Goal: Complete application form: Complete application form

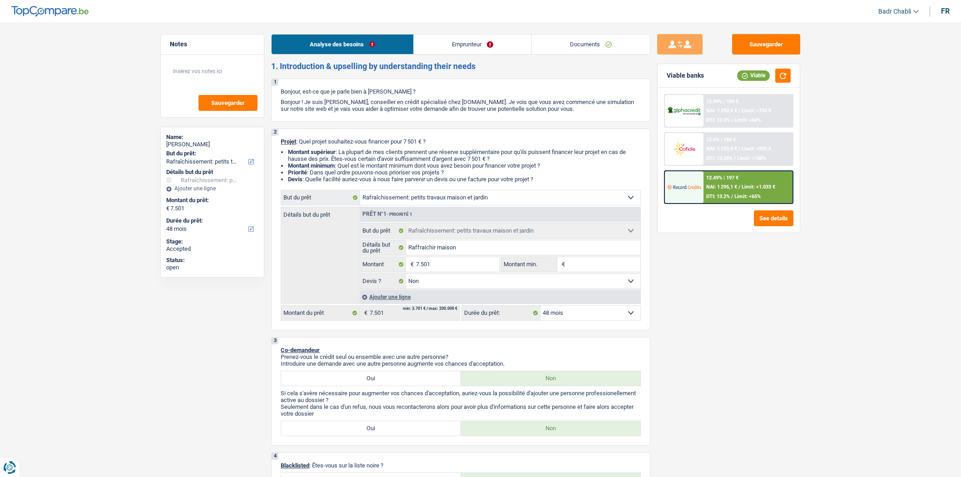
select select "houseOrGarden"
select select "48"
select select "houseOrGarden"
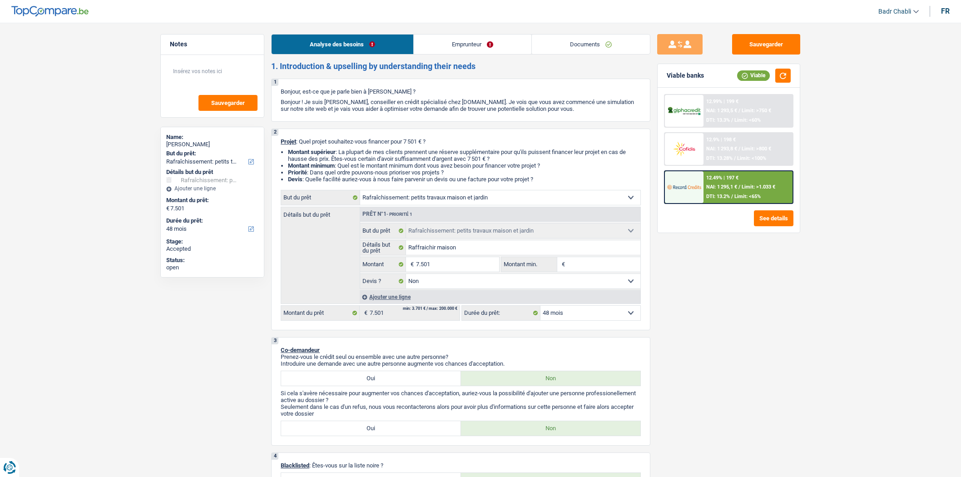
select select "false"
select select "48"
select select "unemployed"
select select "unemployment"
select select "ownerWithoutMortgage"
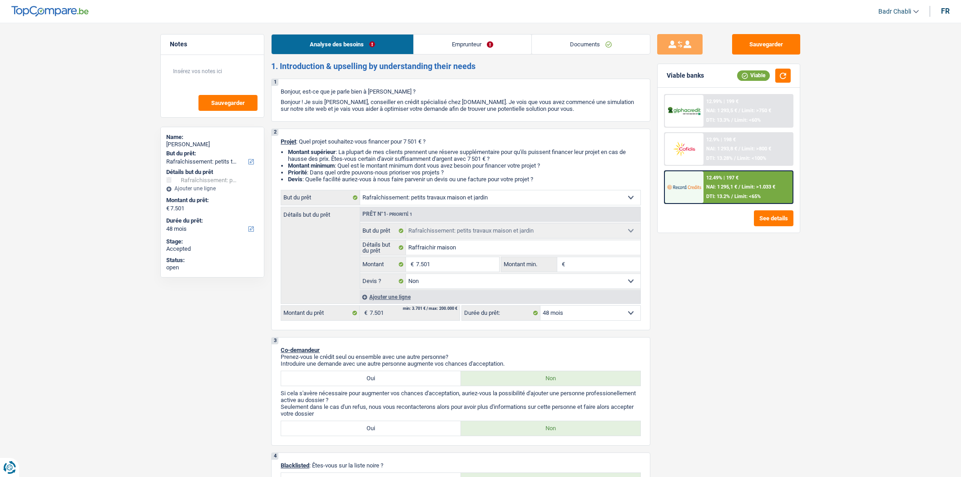
select select "houseOrGarden"
select select "false"
select select "48"
click at [458, 45] on link "Emprunteur" at bounding box center [473, 45] width 118 height 20
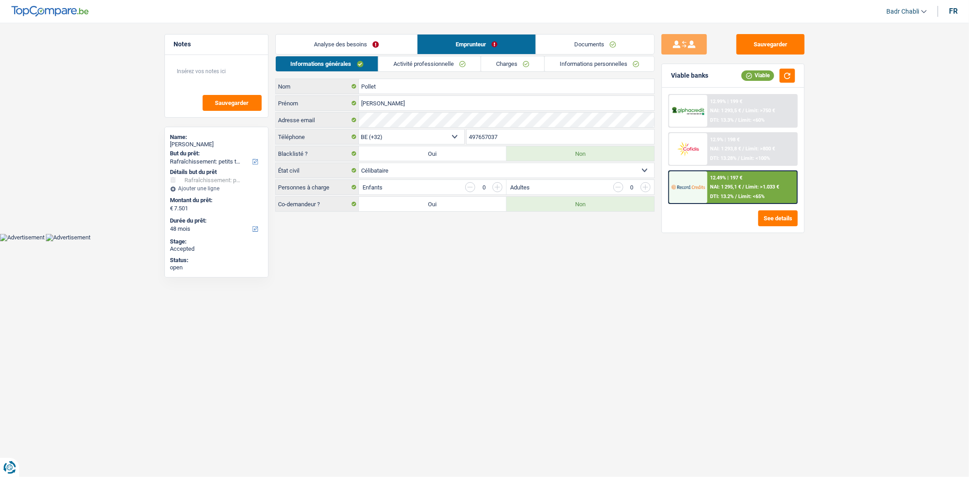
click at [452, 61] on link "Activité professionnelle" at bounding box center [429, 63] width 102 height 15
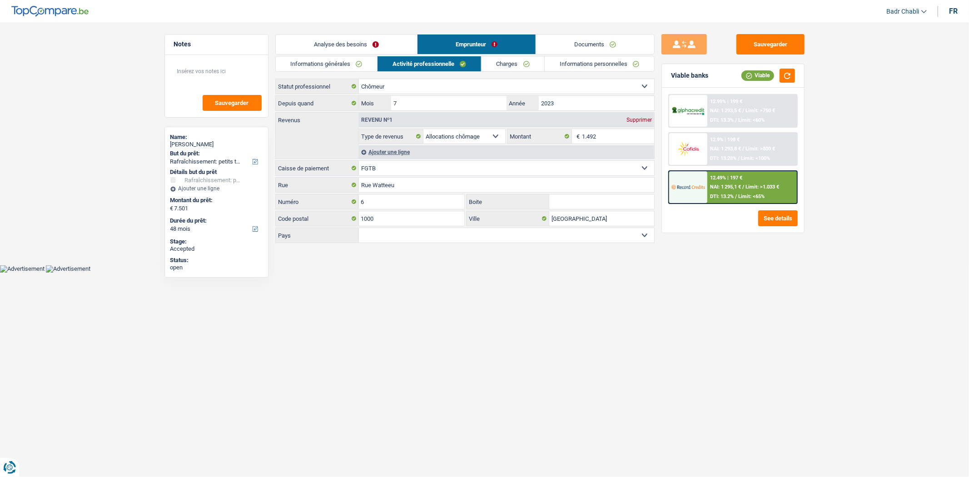
click at [379, 46] on link "Analyse des besoins" at bounding box center [346, 45] width 141 height 20
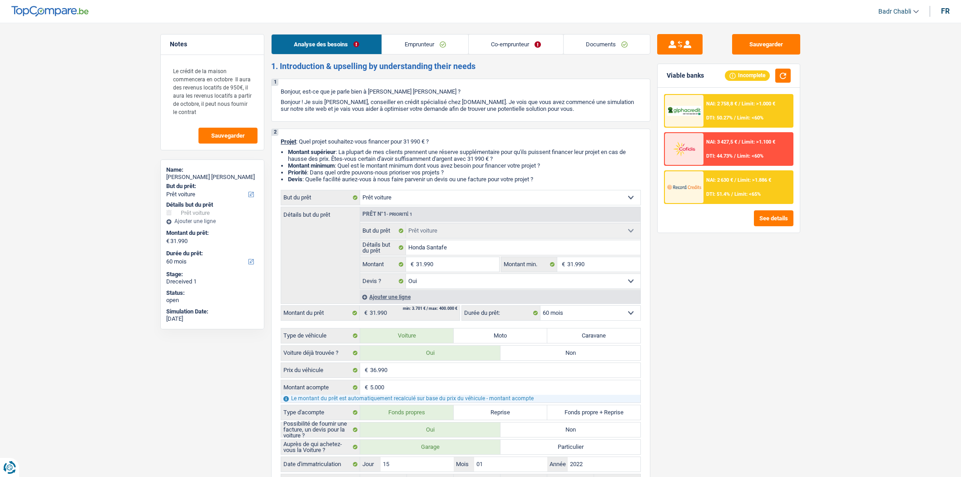
select select "car"
select select "60"
click at [610, 37] on link "Documents" at bounding box center [607, 45] width 86 height 20
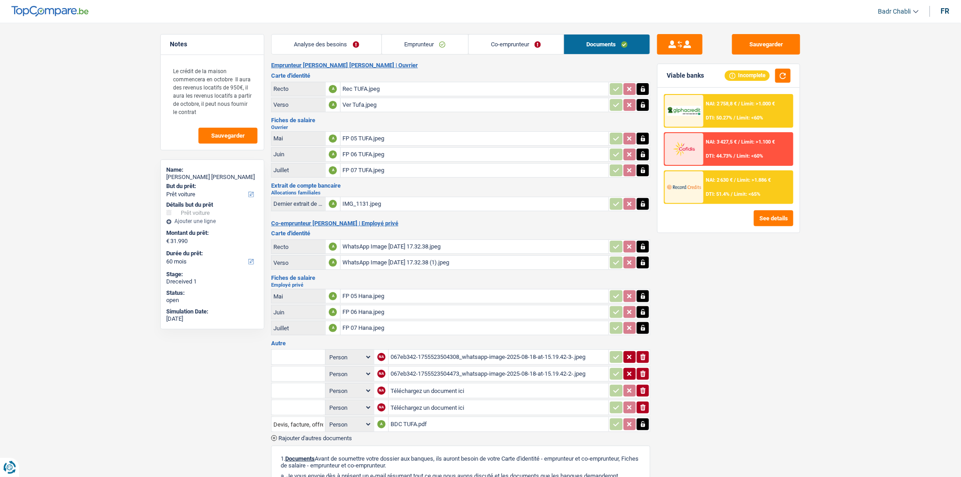
click at [353, 136] on div "FP 05 TUFA.jpeg" at bounding box center [475, 139] width 264 height 14
click at [423, 47] on link "Emprunteur" at bounding box center [425, 45] width 86 height 20
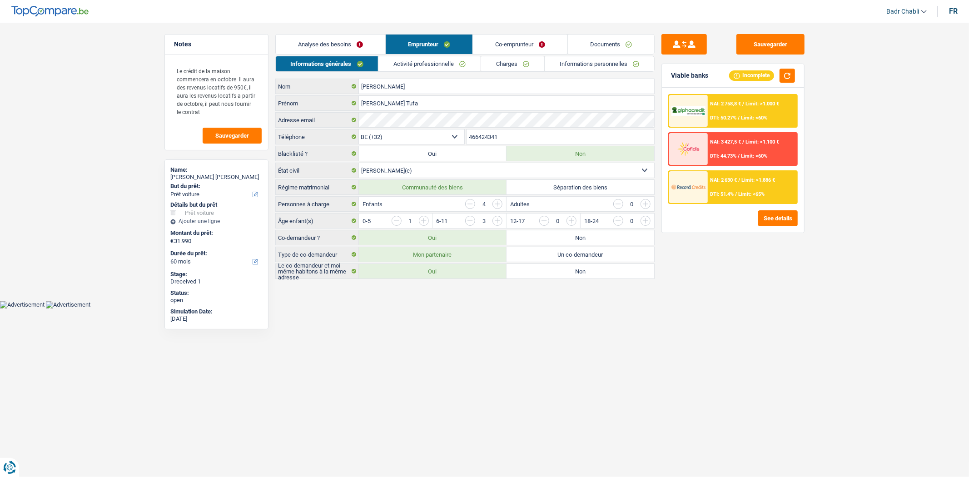
click at [536, 72] on div "Informations générales Activité professionnelle Charges Informations personnell…" at bounding box center [464, 167] width 379 height 223
click at [530, 70] on link "Charges" at bounding box center [512, 63] width 63 height 15
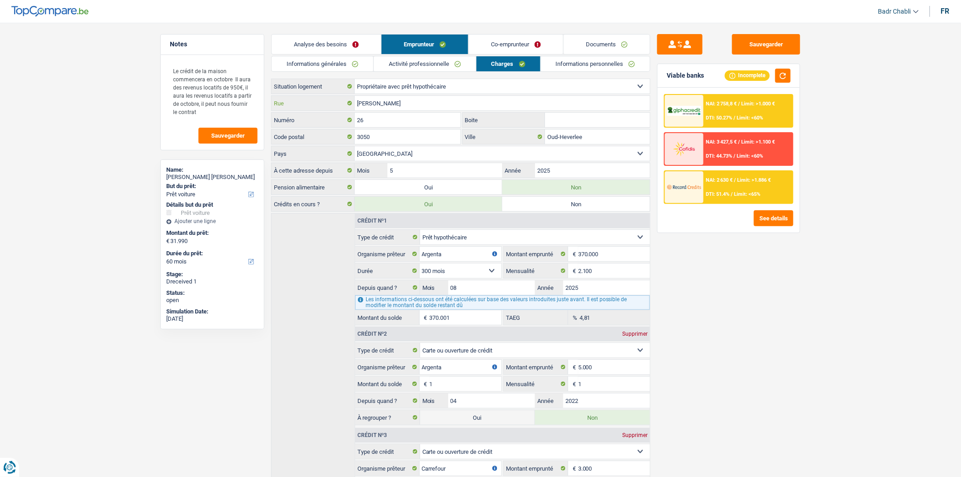
click at [420, 102] on input "FRANCIS CRABBESTRAAT" at bounding box center [502, 103] width 295 height 15
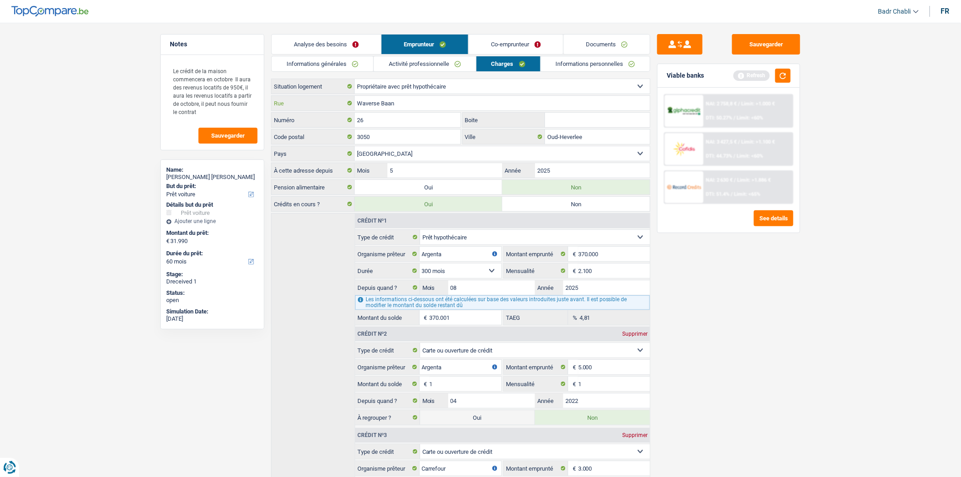
type input "Waverse Baan"
click at [383, 115] on input "26" at bounding box center [408, 120] width 106 height 15
type input "174"
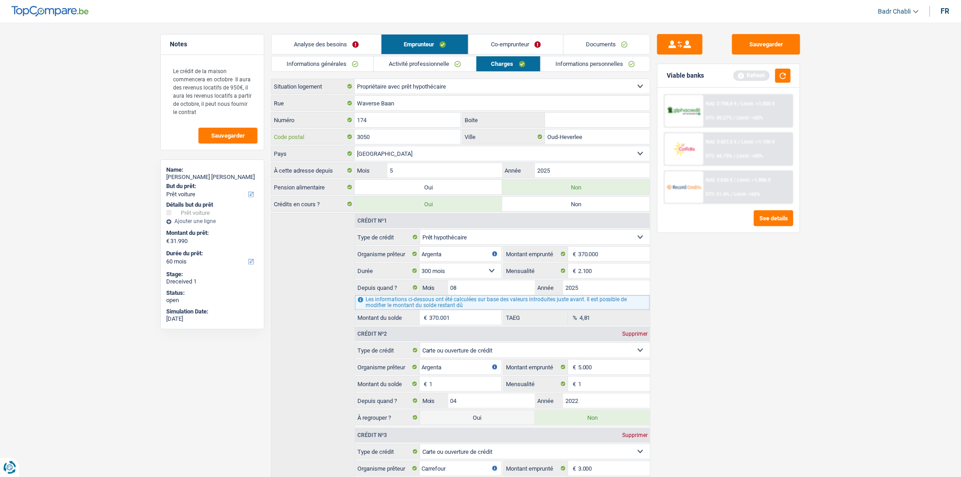
click at [385, 134] on input "3050" at bounding box center [408, 136] width 106 height 15
click at [607, 46] on link "Documents" at bounding box center [607, 45] width 86 height 20
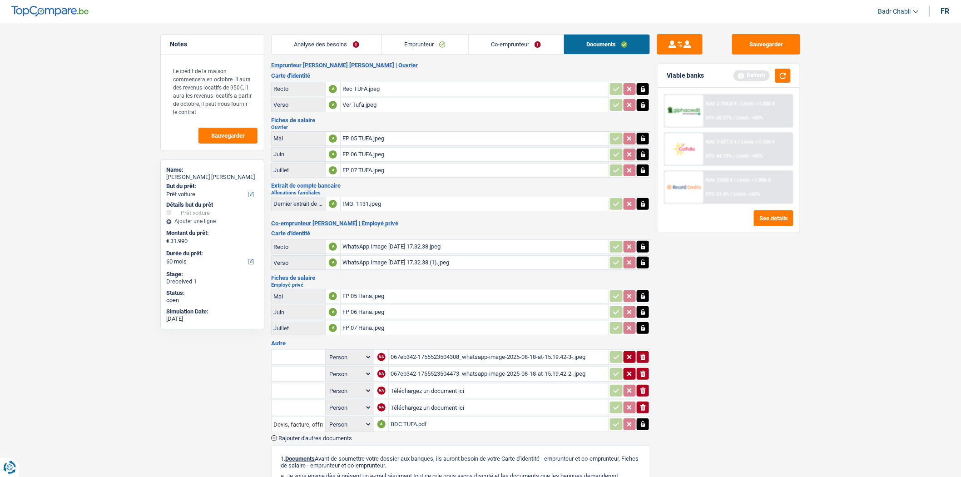
click at [367, 294] on div "FP 05 Hana.jpeg" at bounding box center [475, 296] width 264 height 14
click at [376, 166] on div "FP 07 TUFA.jpeg" at bounding box center [475, 171] width 264 height 14
click at [769, 41] on button "Sauvegarder" at bounding box center [766, 44] width 68 height 20
click at [777, 39] on button "Sauvegarder" at bounding box center [766, 44] width 68 height 20
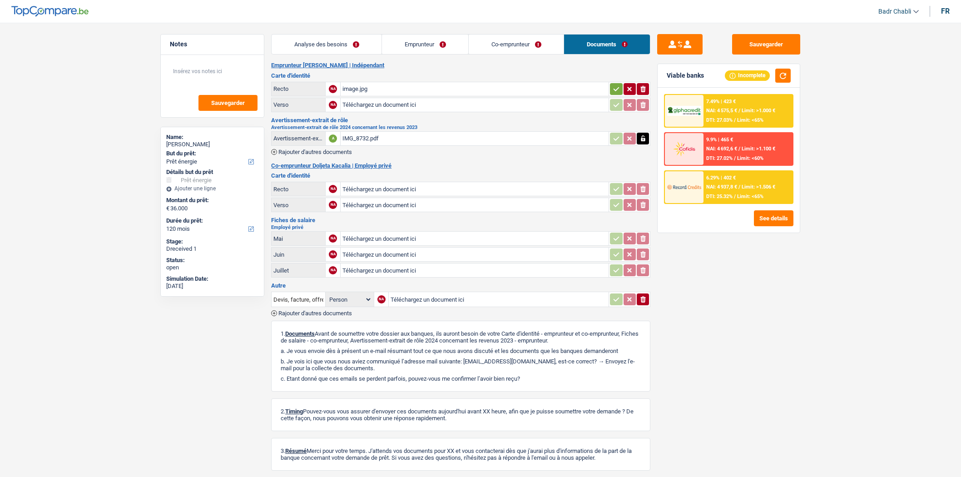
select select "energy"
select select "120"
click at [353, 87] on div "image.jpg" at bounding box center [475, 89] width 264 height 14
click at [360, 134] on div "IMG_8732.pdf" at bounding box center [475, 139] width 264 height 14
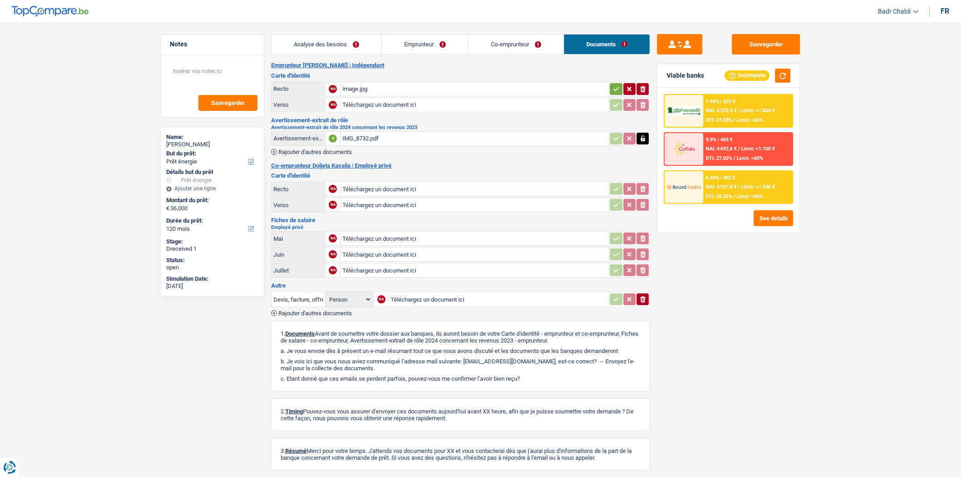
click at [363, 76] on h3 "Carte d'identité" at bounding box center [460, 76] width 379 height 6
click at [367, 83] on div "image.jpg" at bounding box center [475, 89] width 264 height 14
click at [419, 47] on link "Emprunteur" at bounding box center [425, 45] width 86 height 20
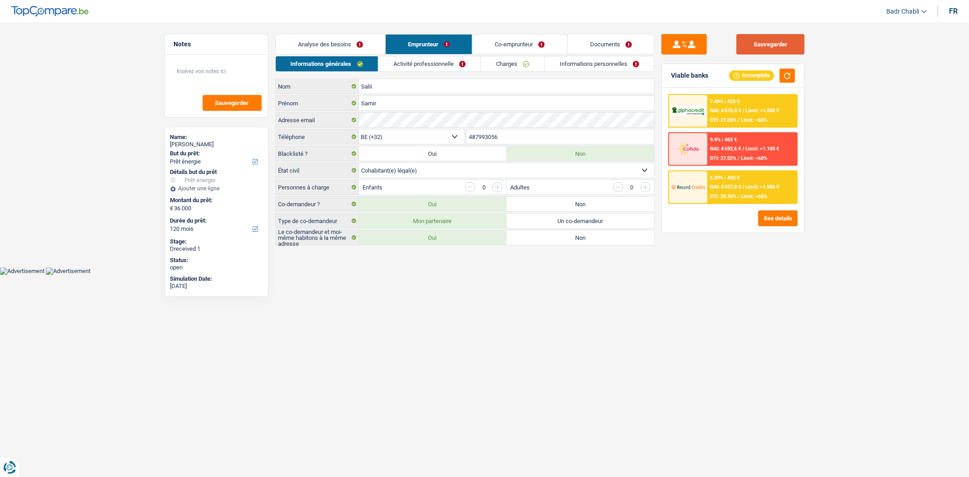
click at [771, 38] on button "Sauvegarder" at bounding box center [770, 44] width 68 height 20
